Goal: Transaction & Acquisition: Subscribe to service/newsletter

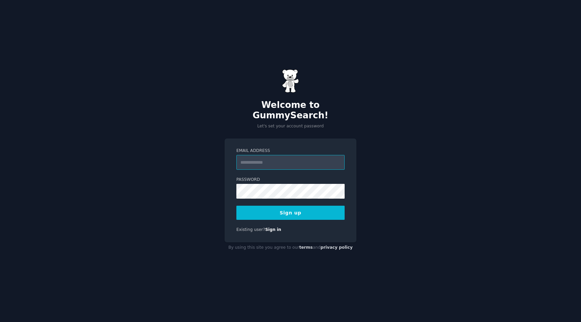
click at [283, 155] on input "Email Address" at bounding box center [290, 162] width 108 height 15
type input "**********"
click at [330, 210] on button "Sign up" at bounding box center [290, 213] width 108 height 14
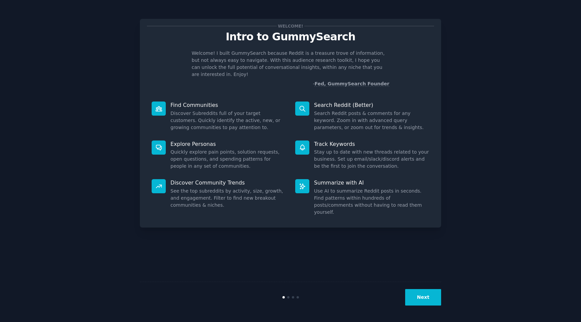
click at [423, 299] on button "Next" at bounding box center [423, 297] width 36 height 16
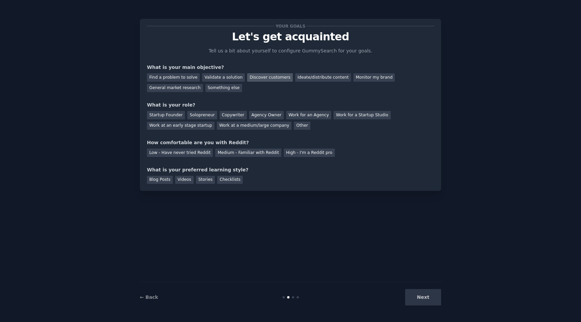
click at [249, 79] on div "Discover customers" at bounding box center [269, 77] width 45 height 8
click at [374, 78] on div "Monitor my brand" at bounding box center [373, 77] width 41 height 8
click at [257, 81] on div "Discover customers" at bounding box center [269, 77] width 45 height 8
click at [256, 118] on div "Agency Owner" at bounding box center [266, 115] width 35 height 8
click at [178, 149] on div "Low - Have never tried Reddit" at bounding box center [180, 153] width 66 height 8
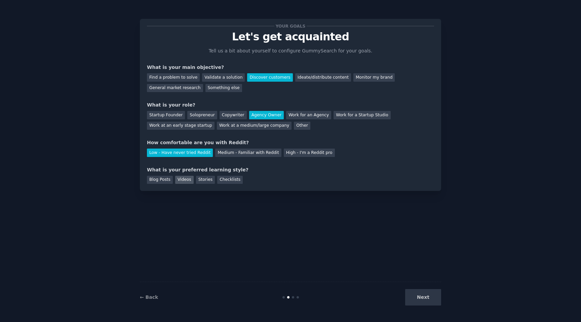
click at [187, 177] on div "Videos" at bounding box center [184, 180] width 18 height 8
click at [422, 291] on button "Next" at bounding box center [423, 297] width 36 height 16
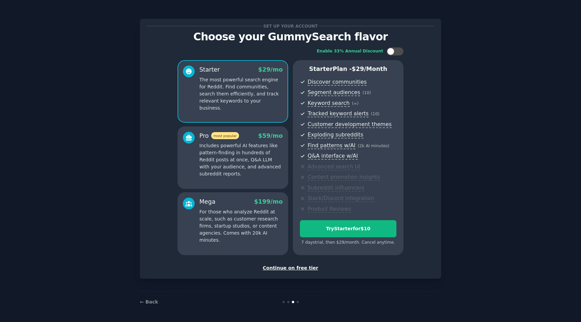
click at [300, 267] on div "Continue on free tier" at bounding box center [290, 268] width 287 height 7
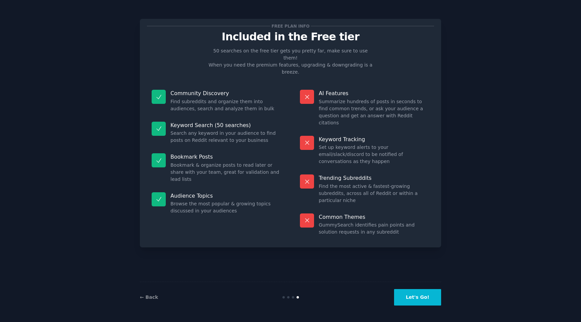
click at [408, 296] on button "Let's Go!" at bounding box center [417, 297] width 47 height 16
